Goal: Information Seeking & Learning: Learn about a topic

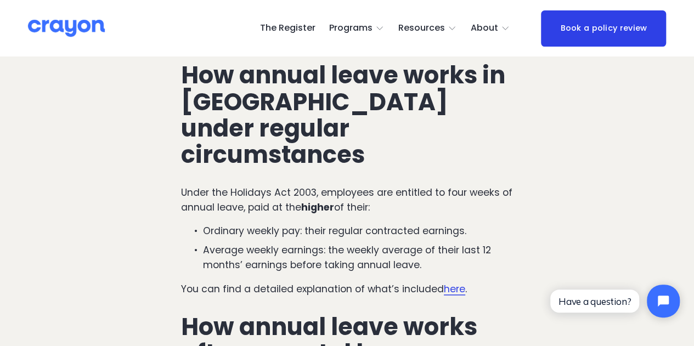
scroll to position [548, 0]
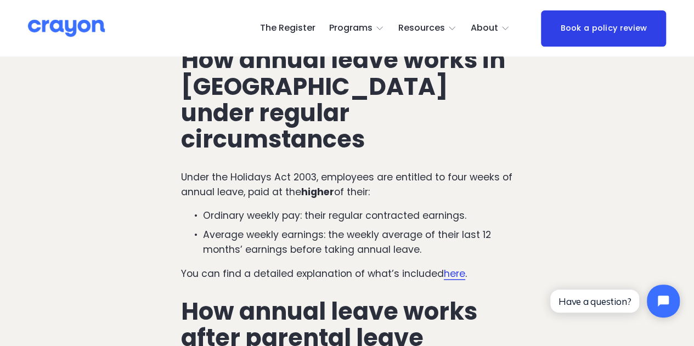
click at [297, 170] on p "Under the Holidays Act 2003, employees are entitled to four weeks of annual lea…" at bounding box center [347, 184] width 332 height 29
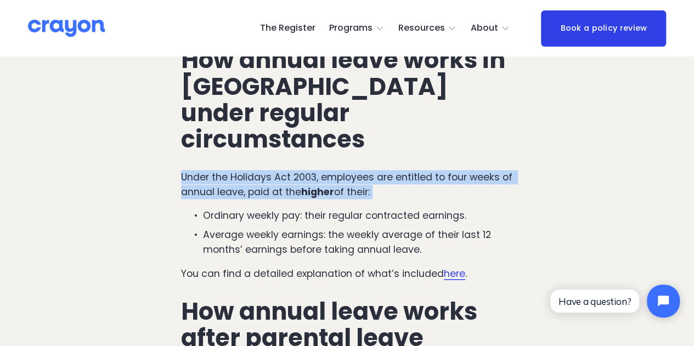
click at [297, 170] on p "Under the Holidays Act 2003, employees are entitled to four weeks of annual lea…" at bounding box center [347, 184] width 332 height 29
click at [289, 170] on p "Under the Holidays Act 2003, employees are entitled to four weeks of annual lea…" at bounding box center [347, 184] width 332 height 29
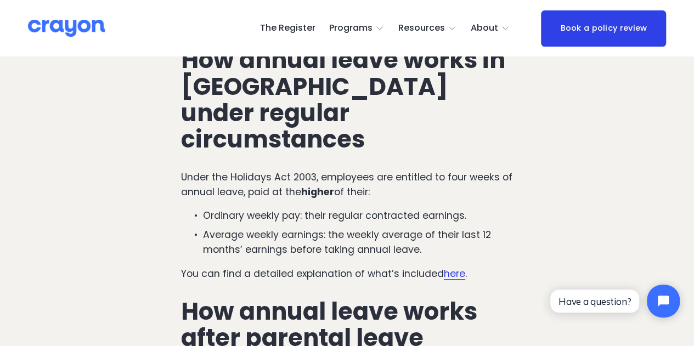
click at [289, 170] on p "Under the Holidays Act 2003, employees are entitled to four weeks of annual lea…" at bounding box center [347, 184] width 332 height 29
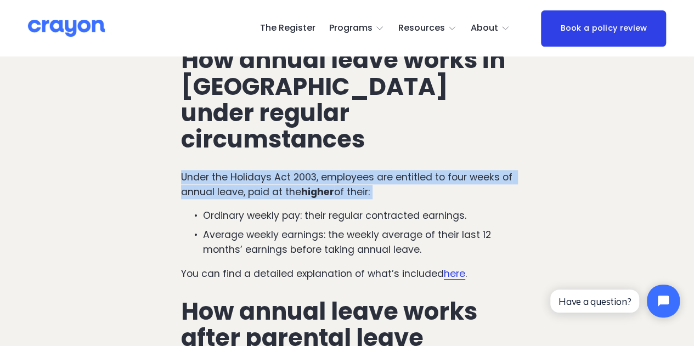
click at [289, 170] on p "Under the Holidays Act 2003, employees are entitled to four weeks of annual lea…" at bounding box center [347, 184] width 332 height 29
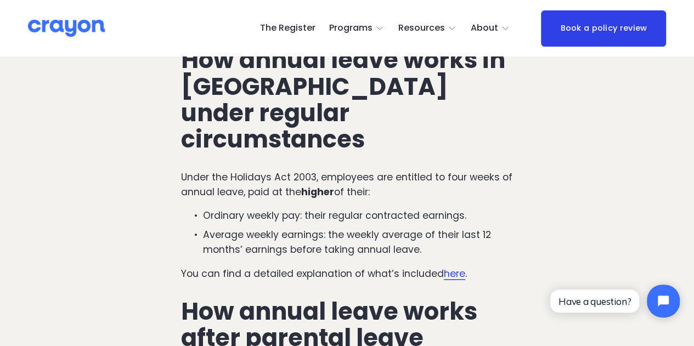
click at [293, 208] on p "Ordinary weekly pay: their regular contracted earnings." at bounding box center [358, 215] width 310 height 14
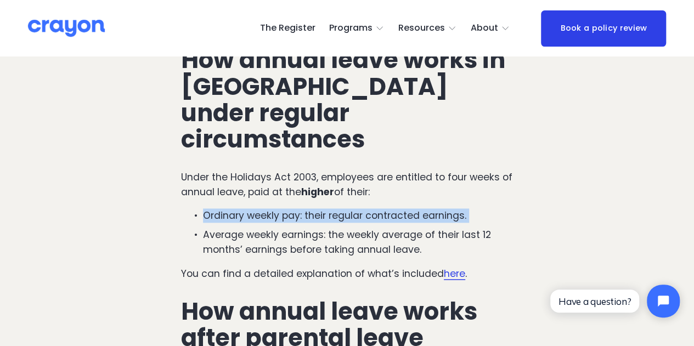
click at [293, 208] on p "Ordinary weekly pay: their regular contracted earnings." at bounding box center [358, 215] width 310 height 14
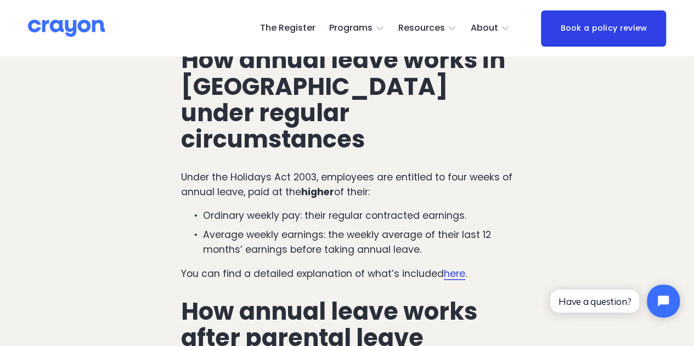
click at [312, 228] on p "Average weekly earnings: the weekly average of their last 12 months’ earnings b…" at bounding box center [358, 242] width 310 height 29
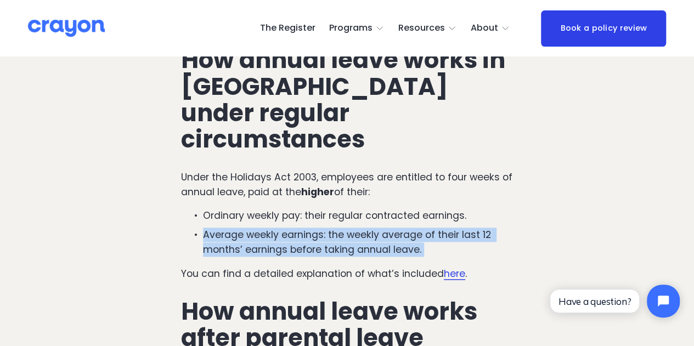
click at [312, 228] on p "Average weekly earnings: the weekly average of their last 12 months’ earnings b…" at bounding box center [358, 242] width 310 height 29
click at [293, 228] on p "Average weekly earnings: the weekly average of their last 12 months’ earnings b…" at bounding box center [358, 242] width 310 height 29
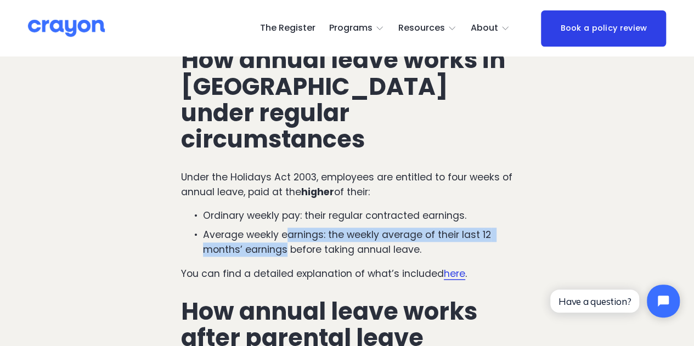
drag, startPoint x: 286, startPoint y: 187, endPoint x: 288, endPoint y: 171, distance: 16.6
click at [288, 228] on p "Average weekly earnings: the weekly average of their last 12 months’ earnings b…" at bounding box center [358, 242] width 310 height 29
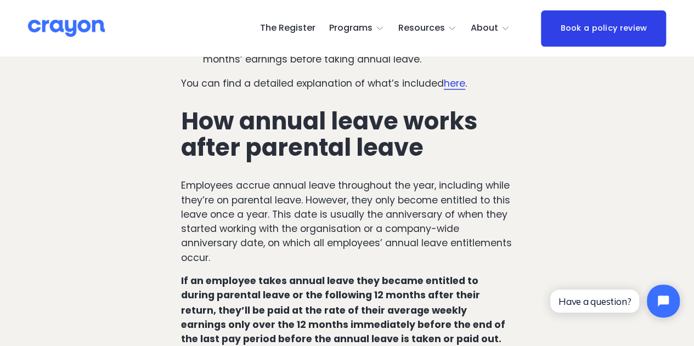
scroll to position [768, 0]
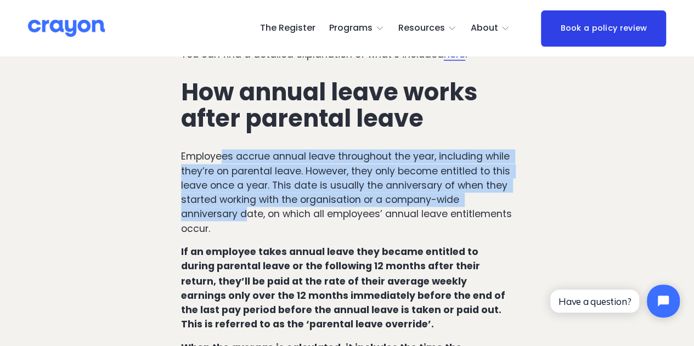
drag, startPoint x: 225, startPoint y: 93, endPoint x: 244, endPoint y: 158, distance: 68.6
click at [244, 158] on p "Employees accrue annual leave throughout the year, including while they’re on p…" at bounding box center [347, 192] width 332 height 87
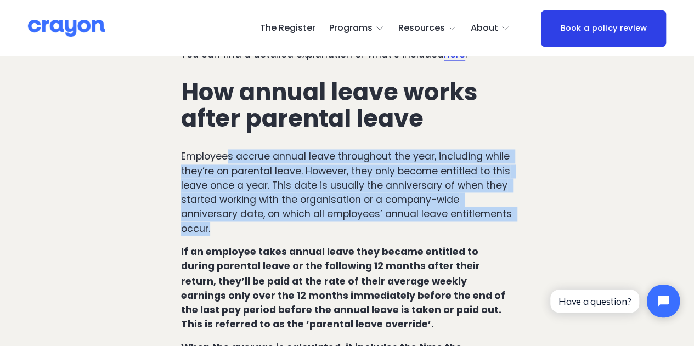
drag, startPoint x: 233, startPoint y: 168, endPoint x: 229, endPoint y: 93, distance: 75.8
click at [229, 149] on p "Employees accrue annual leave throughout the year, including while they’re on p…" at bounding box center [347, 192] width 332 height 87
drag, startPoint x: 226, startPoint y: 89, endPoint x: 233, endPoint y: 173, distance: 84.2
click at [233, 173] on div "How annual leave works in [GEOGRAPHIC_DATA] under regular circumstances Under t…" at bounding box center [347, 152] width 332 height 651
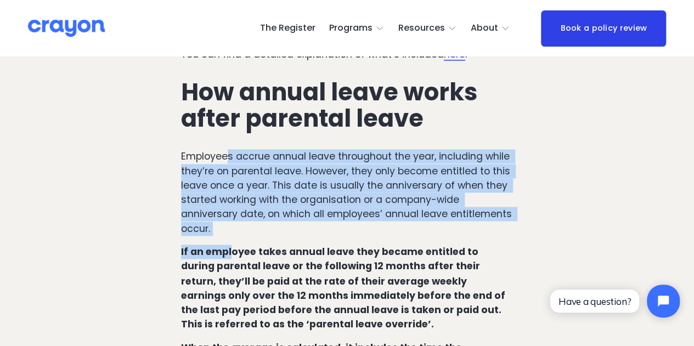
click at [233, 173] on div "How annual leave works in [GEOGRAPHIC_DATA] under regular circumstances Under t…" at bounding box center [347, 152] width 332 height 651
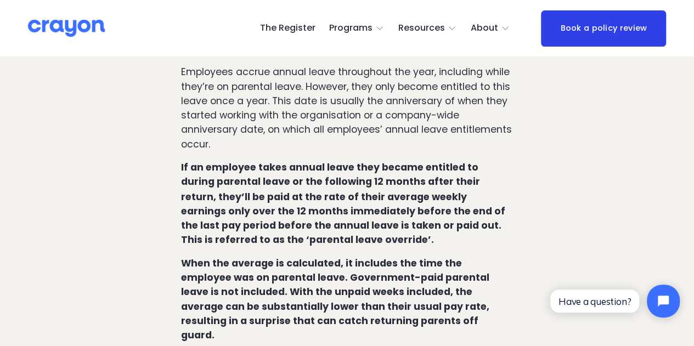
scroll to position [877, 0]
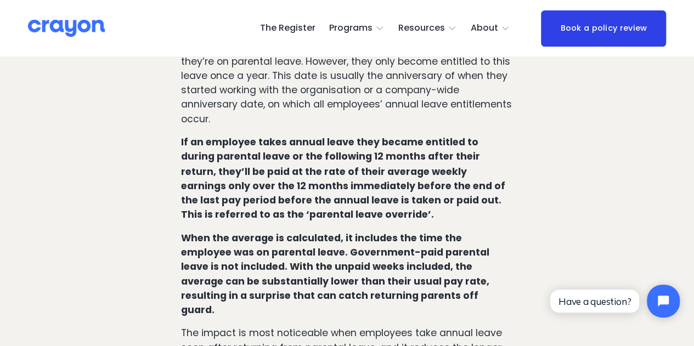
drag, startPoint x: 314, startPoint y: 76, endPoint x: 325, endPoint y: 152, distance: 77.0
click at [325, 152] on p "If an employee takes annual leave they became entitled to during parental leave…" at bounding box center [347, 178] width 332 height 87
drag, startPoint x: 321, startPoint y: 152, endPoint x: 318, endPoint y: 78, distance: 74.1
click at [318, 135] on p "If an employee takes annual leave they became entitled to during parental leave…" at bounding box center [347, 178] width 332 height 87
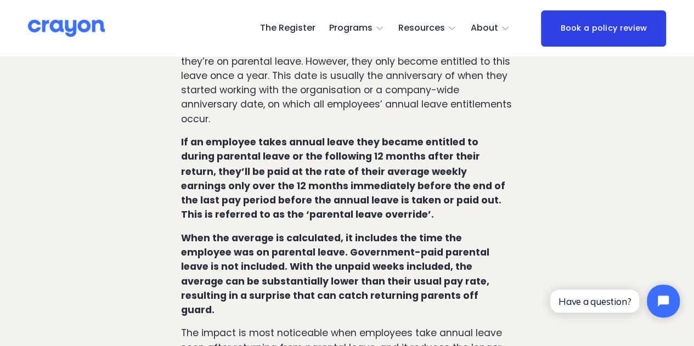
click at [318, 135] on strong "If an employee takes annual leave they became entitled to during parental leave…" at bounding box center [344, 177] width 326 height 85
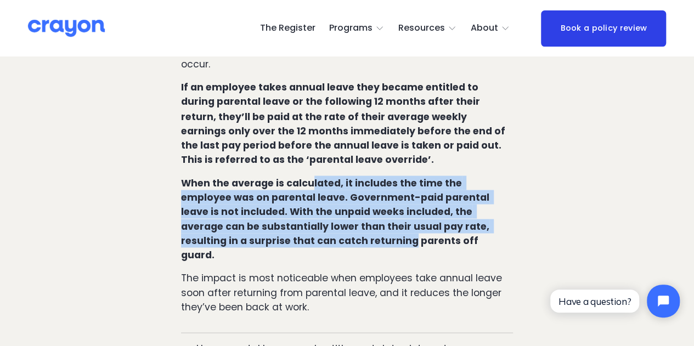
drag, startPoint x: 311, startPoint y: 115, endPoint x: 302, endPoint y: 179, distance: 64.8
click at [302, 179] on strong "When the average is calculated, it includes the time the employee was on parent…" at bounding box center [336, 218] width 310 height 85
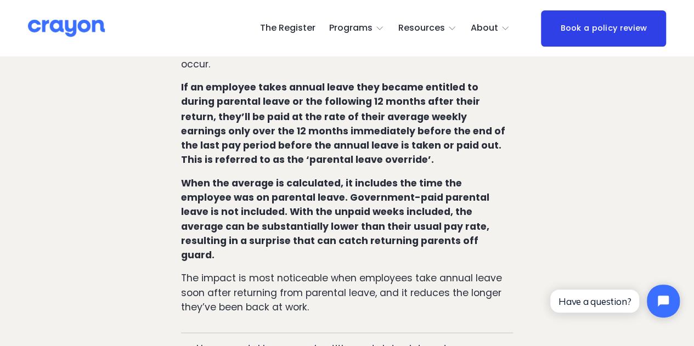
click at [315, 180] on strong "When the average is calculated, it includes the time the employee was on parent…" at bounding box center [336, 218] width 310 height 85
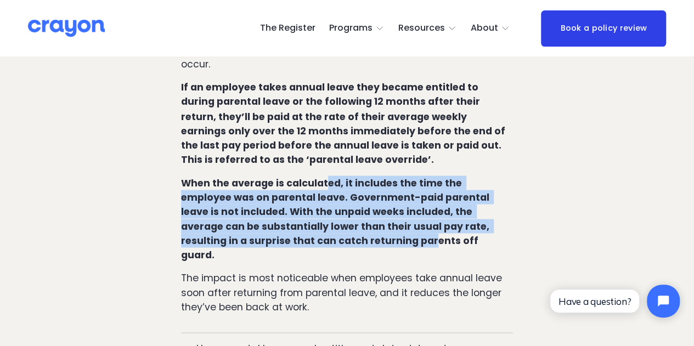
drag, startPoint x: 321, startPoint y: 182, endPoint x: 324, endPoint y: 110, distance: 71.9
drag, startPoint x: 311, startPoint y: 114, endPoint x: 301, endPoint y: 177, distance: 64.5
click at [302, 177] on strong "When the average is calculated, it includes the time the employee was on parent…" at bounding box center [336, 218] width 310 height 85
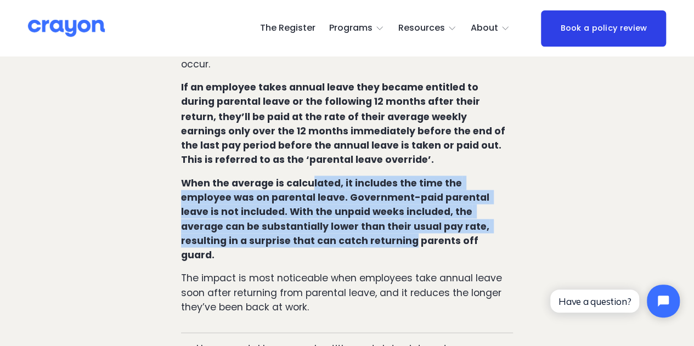
click at [302, 177] on strong "When the average is calculated, it includes the time the employee was on parent…" at bounding box center [336, 218] width 310 height 85
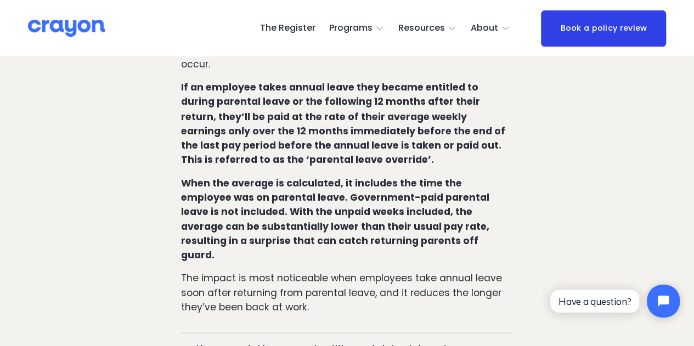
click at [315, 176] on strong "When the average is calculated, it includes the time the employee was on parent…" at bounding box center [336, 218] width 310 height 85
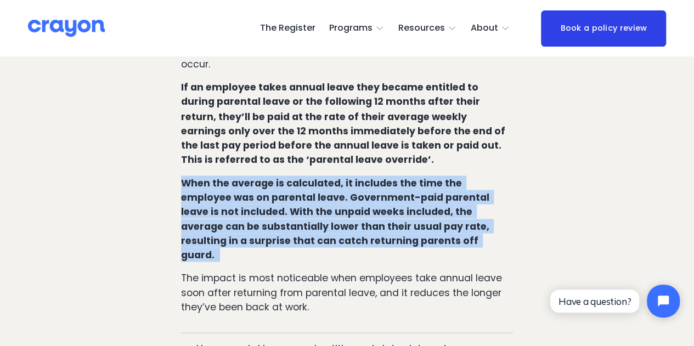
click at [315, 176] on strong "When the average is calculated, it includes the time the employee was on parent…" at bounding box center [336, 218] width 310 height 85
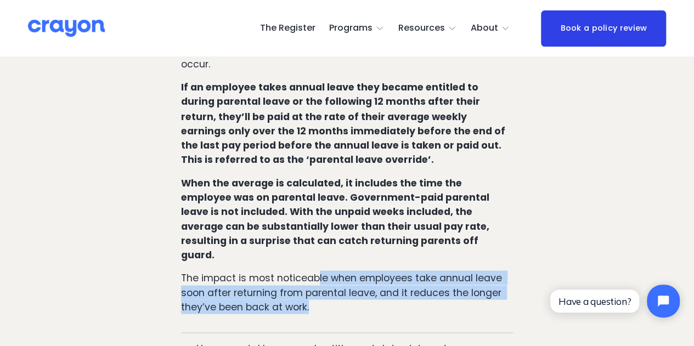
drag, startPoint x: 316, startPoint y: 207, endPoint x: 327, endPoint y: 232, distance: 27.5
click at [327, 270] on p "The impact is most noticeable when employees take annual leave soon after retur…" at bounding box center [347, 291] width 332 height 43
drag, startPoint x: 324, startPoint y: 232, endPoint x: 325, endPoint y: 198, distance: 34.0
click at [325, 270] on p "The impact is most noticeable when employees take annual leave soon after retur…" at bounding box center [347, 291] width 332 height 43
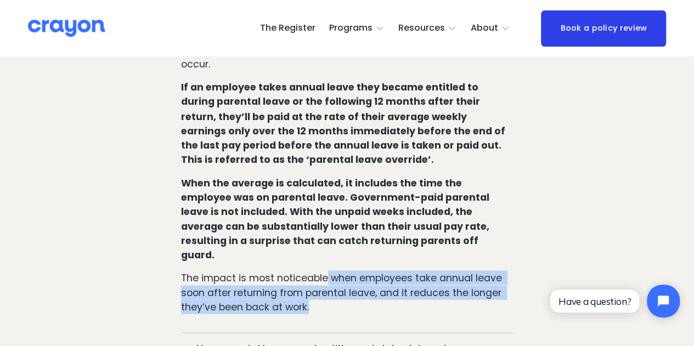
click at [275, 341] on span "How parental leaves and entitlement dates interact" at bounding box center [351, 348] width 324 height 14
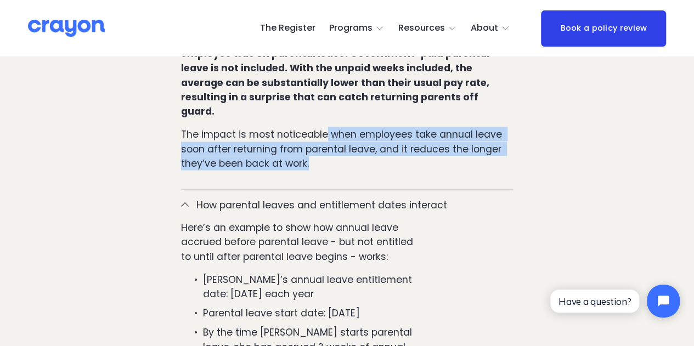
scroll to position [1152, 0]
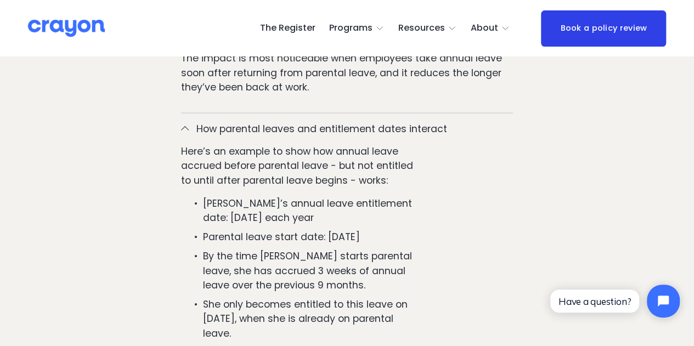
click at [294, 230] on p "Parental leave start date: [DATE]" at bounding box center [308, 237] width 211 height 14
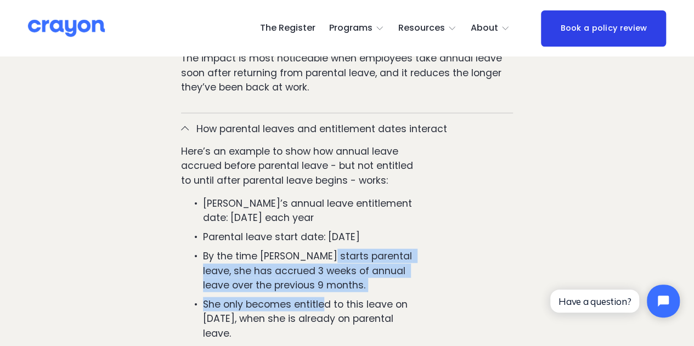
drag, startPoint x: 321, startPoint y: 178, endPoint x: 322, endPoint y: 218, distance: 40.6
click at [322, 218] on ul "[PERSON_NAME]’s annual leave entitlement date: [DATE] each year Parental leave …" at bounding box center [297, 268] width 233 height 144
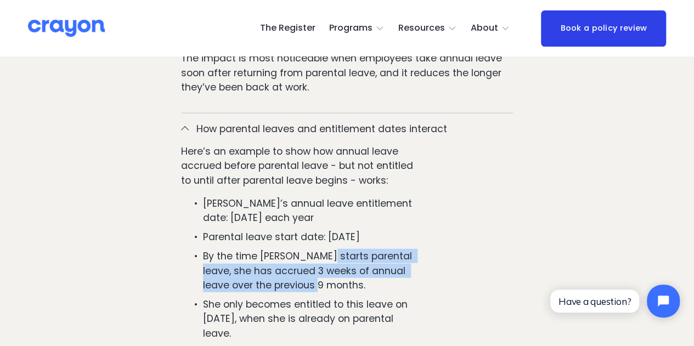
drag, startPoint x: 319, startPoint y: 212, endPoint x: 322, endPoint y: 174, distance: 38.0
click at [322, 249] on p "By the time [PERSON_NAME] starts parental leave, she has accrued 3 weeks of ann…" at bounding box center [308, 270] width 211 height 43
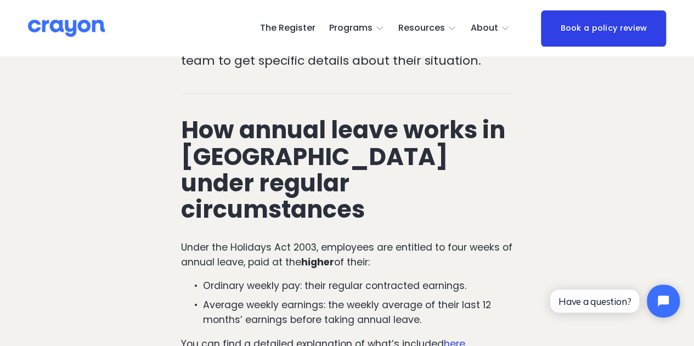
scroll to position [494, 0]
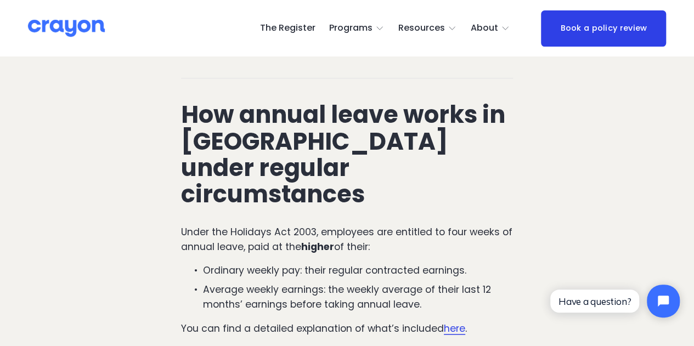
click at [307, 240] on strong "higher" at bounding box center [317, 246] width 33 height 13
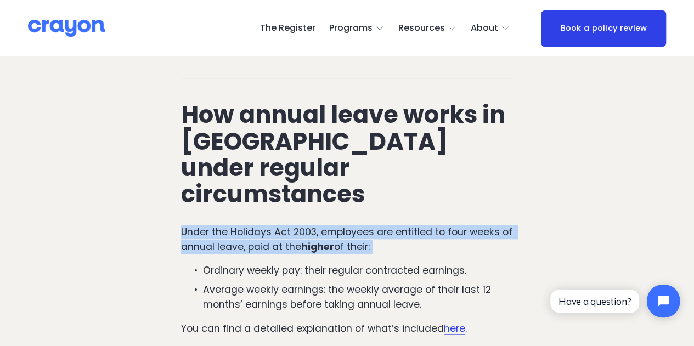
click at [307, 240] on strong "higher" at bounding box center [317, 246] width 33 height 13
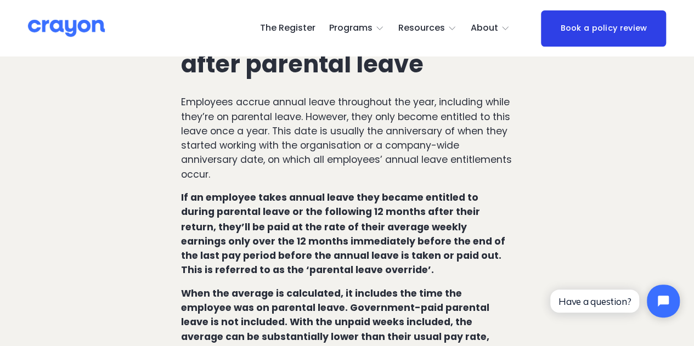
scroll to position [823, 0]
drag, startPoint x: 310, startPoint y: 132, endPoint x: 310, endPoint y: 201, distance: 69.6
click at [310, 201] on p "If an employee takes annual leave they became entitled to during parental leave…" at bounding box center [347, 233] width 332 height 87
drag, startPoint x: 315, startPoint y: 208, endPoint x: 318, endPoint y: 133, distance: 74.6
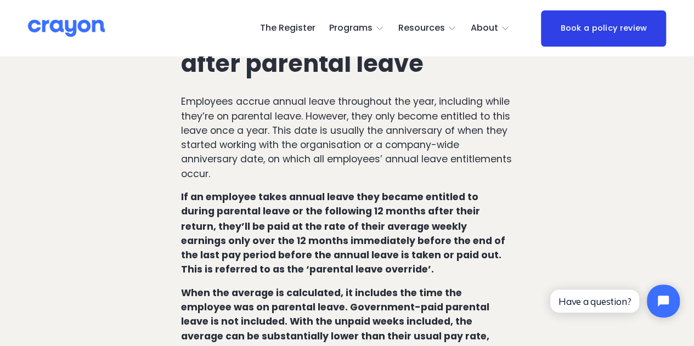
click at [318, 190] on p "If an employee takes annual leave they became entitled to during parental leave…" at bounding box center [347, 233] width 332 height 87
click at [318, 190] on strong "If an employee takes annual leave they became entitled to during parental leave…" at bounding box center [344, 232] width 326 height 85
drag, startPoint x: 315, startPoint y: 133, endPoint x: 324, endPoint y: 202, distance: 70.2
click at [324, 202] on p "If an employee takes annual leave they became entitled to during parental leave…" at bounding box center [347, 233] width 332 height 87
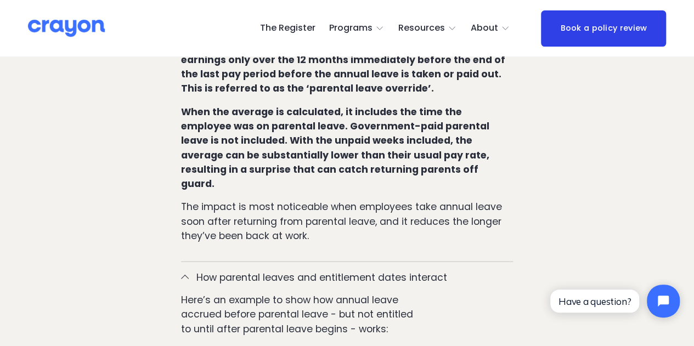
scroll to position [1097, 0]
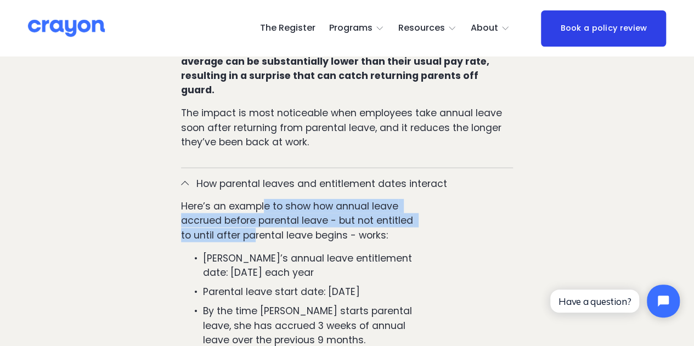
drag, startPoint x: 267, startPoint y: 130, endPoint x: 256, endPoint y: 153, distance: 25.5
click at [256, 199] on p "Here’s an example to show how annual leave accrued before parental leave - but …" at bounding box center [297, 220] width 233 height 43
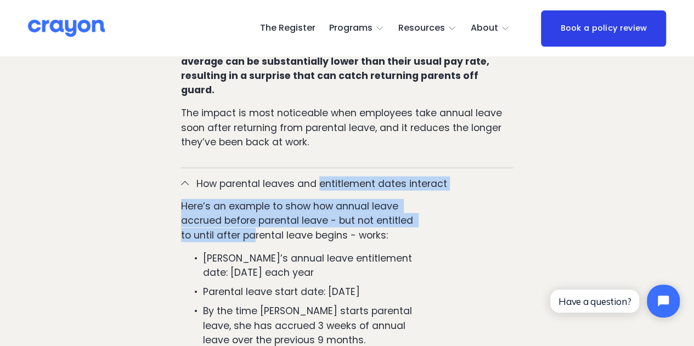
drag, startPoint x: 252, startPoint y: 158, endPoint x: 256, endPoint y: 120, distance: 38.0
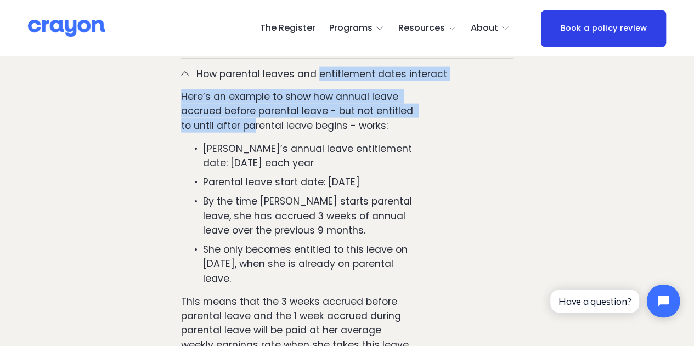
scroll to position [1316, 0]
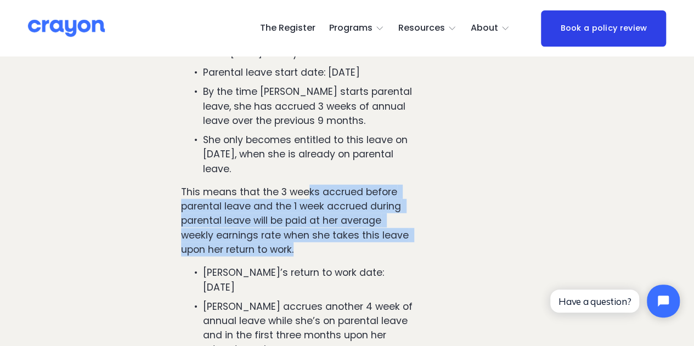
drag, startPoint x: 304, startPoint y: 112, endPoint x: 324, endPoint y: 177, distance: 68.2
click at [324, 185] on p "This means that the 3 weeks accrued before parental leave and the 1 week accrue…" at bounding box center [297, 221] width 233 height 72
drag, startPoint x: 319, startPoint y: 179, endPoint x: 319, endPoint y: 120, distance: 58.7
click at [319, 185] on p "This means that the 3 weeks accrued before parental leave and the 1 week accrue…" at bounding box center [297, 221] width 233 height 72
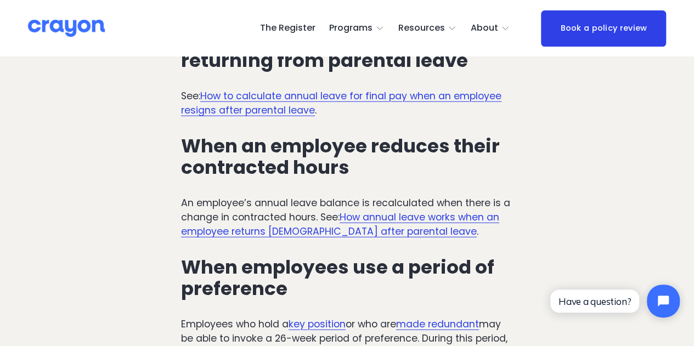
scroll to position [3565, 0]
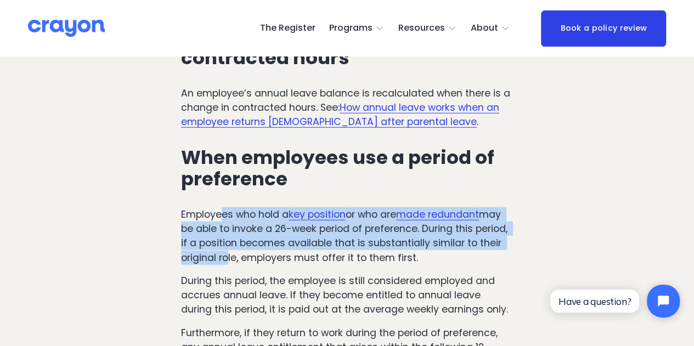
drag, startPoint x: 224, startPoint y: 115, endPoint x: 224, endPoint y: 151, distance: 36.7
click at [224, 207] on p "Employees who hold a key position or who are made redundant may be able to invo…" at bounding box center [347, 236] width 332 height 58
drag, startPoint x: 237, startPoint y: 155, endPoint x: 237, endPoint y: 115, distance: 40.0
click at [237, 207] on p "Employees who hold a key position or who are made redundant may be able to invo…" at bounding box center [347, 236] width 332 height 58
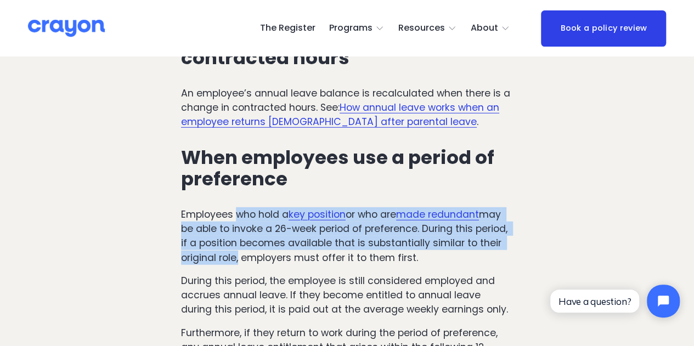
click at [237, 207] on p "Employees who hold a key position or who are made redundant may be able to invo…" at bounding box center [347, 236] width 332 height 58
drag, startPoint x: 236, startPoint y: 108, endPoint x: 236, endPoint y: 156, distance: 48.3
click at [236, 207] on p "Employees who hold a key position or who are made redundant may be able to invo…" at bounding box center [347, 236] width 332 height 58
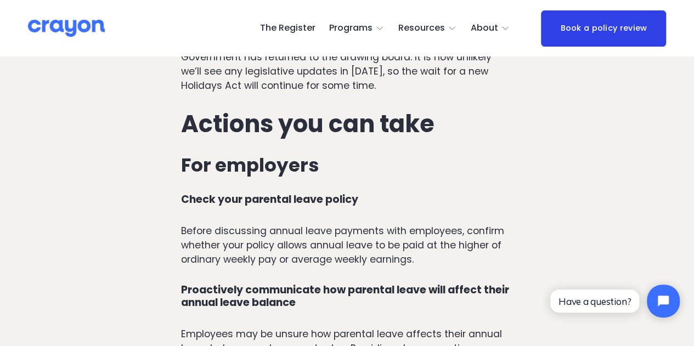
scroll to position [4058, 0]
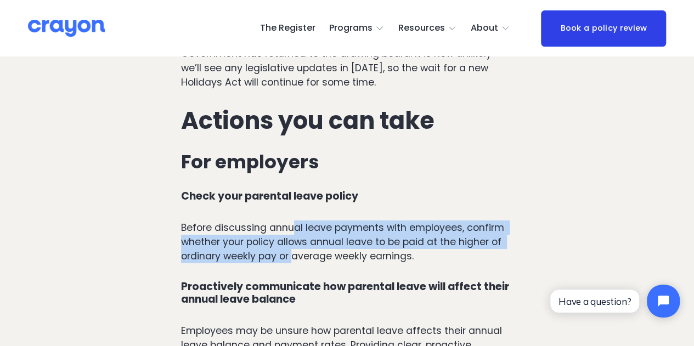
drag, startPoint x: 295, startPoint y: 122, endPoint x: 294, endPoint y: 154, distance: 31.8
click at [294, 220] on p "Before discussing annual leave payments with employees, confirm whether your po…" at bounding box center [347, 241] width 332 height 43
drag, startPoint x: 290, startPoint y: 155, endPoint x: 290, endPoint y: 123, distance: 31.8
click at [290, 220] on p "Before discussing annual leave payments with employees, confirm whether your po…" at bounding box center [347, 241] width 332 height 43
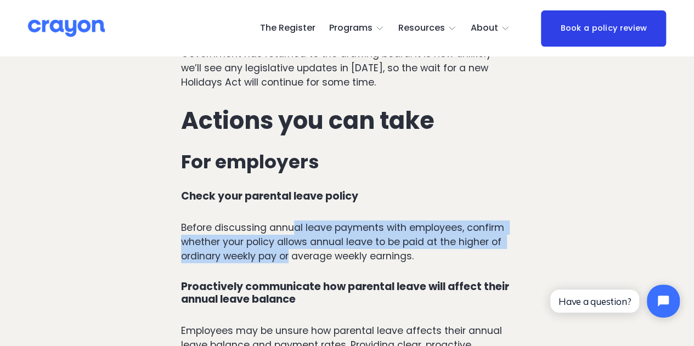
click at [290, 220] on p "Before discussing annual leave payments with employees, confirm whether your po…" at bounding box center [347, 241] width 332 height 43
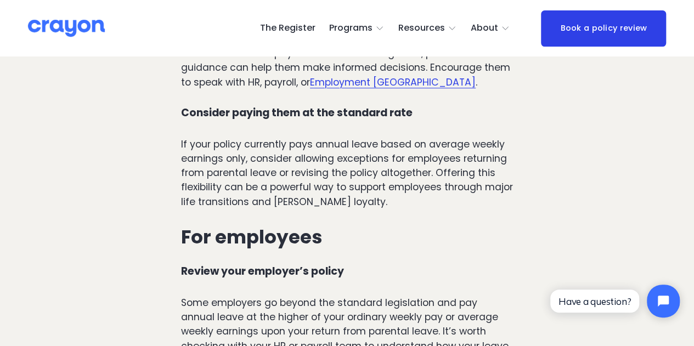
scroll to position [4387, 0]
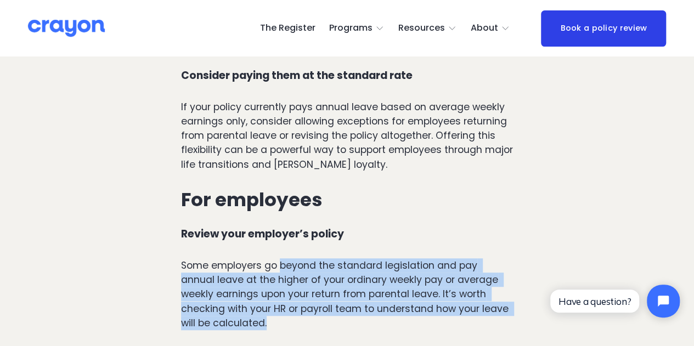
drag, startPoint x: 280, startPoint y: 164, endPoint x: 294, endPoint y: 225, distance: 63.1
click at [294, 258] on p "Some employers go beyond the standard legislation and pay annual leave at the h…" at bounding box center [347, 294] width 332 height 72
drag, startPoint x: 290, startPoint y: 225, endPoint x: 281, endPoint y: 162, distance: 64.2
click at [281, 258] on p "Some employers go beyond the standard legislation and pay annual leave at the h…" at bounding box center [347, 294] width 332 height 72
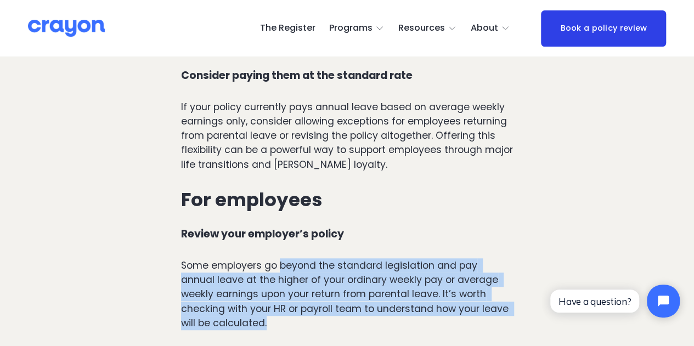
click at [281, 258] on p "Some employers go beyond the standard legislation and pay annual leave at the h…" at bounding box center [347, 294] width 332 height 72
drag, startPoint x: 279, startPoint y: 156, endPoint x: 293, endPoint y: 214, distance: 60.4
click at [293, 258] on p "Some employers go beyond the standard legislation and pay annual leave at the h…" at bounding box center [347, 294] width 332 height 72
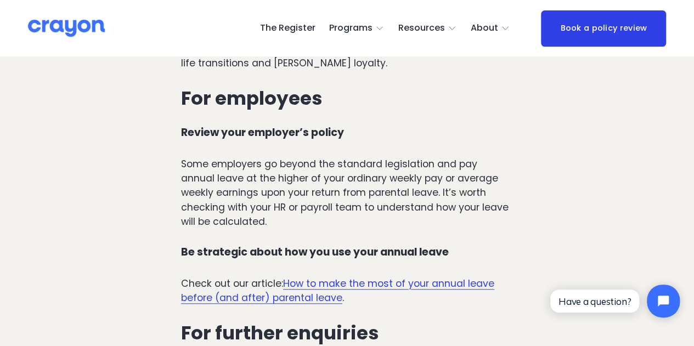
scroll to position [4607, 0]
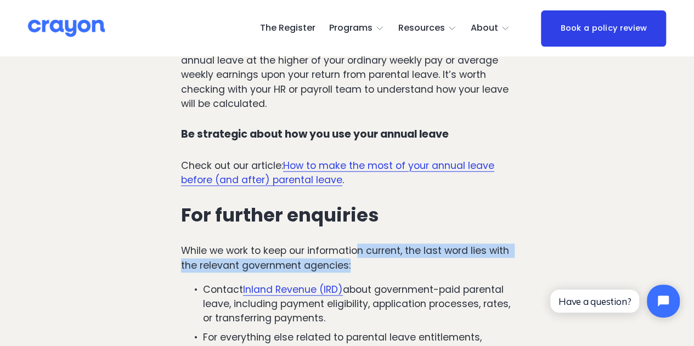
drag, startPoint x: 355, startPoint y: 146, endPoint x: 357, endPoint y: 168, distance: 22.0
click at [357, 243] on p "While we work to keep our information current, the last word lies with the rele…" at bounding box center [347, 257] width 332 height 29
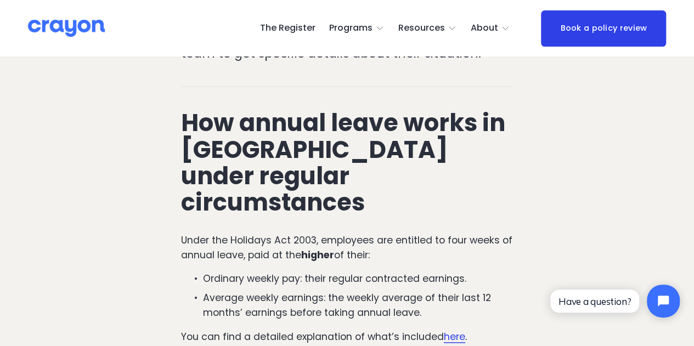
scroll to position [468, 0]
